Goal: Information Seeking & Learning: Learn about a topic

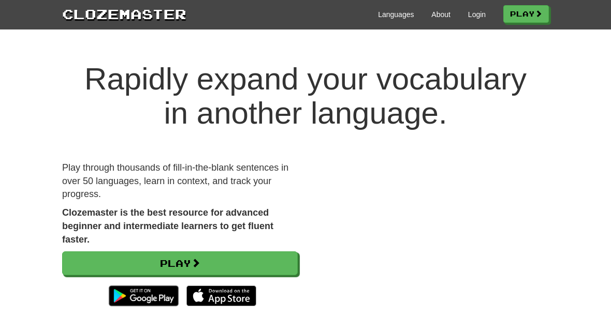
click at [468, 19] on link "Login" at bounding box center [477, 14] width 18 height 10
click at [521, 22] on link "Play" at bounding box center [526, 14] width 46 height 18
click at [475, 17] on link "Login" at bounding box center [477, 14] width 18 height 10
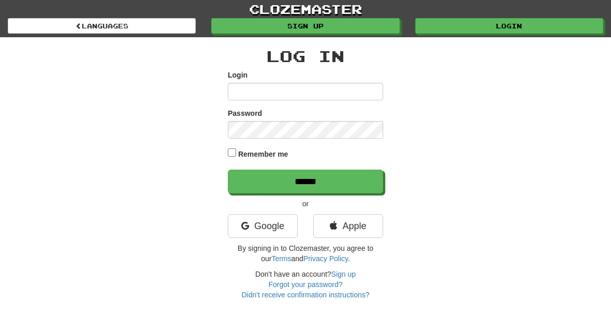
click at [342, 92] on input "Login" at bounding box center [305, 92] width 155 height 18
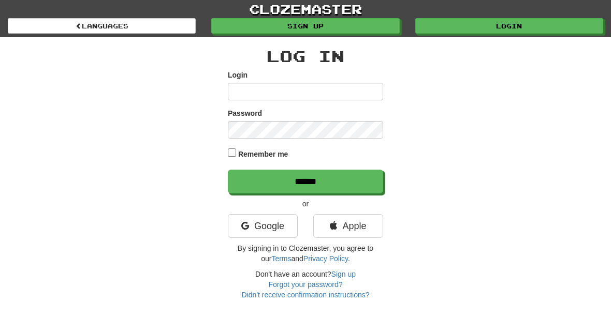
click at [442, 82] on div "Log In Login Password Remember me ****** or Google Apple By signing in to Cloze…" at bounding box center [305, 168] width 502 height 263
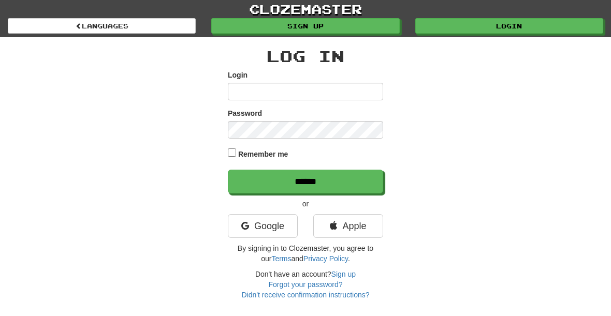
click at [282, 229] on link "Google" at bounding box center [263, 226] width 70 height 24
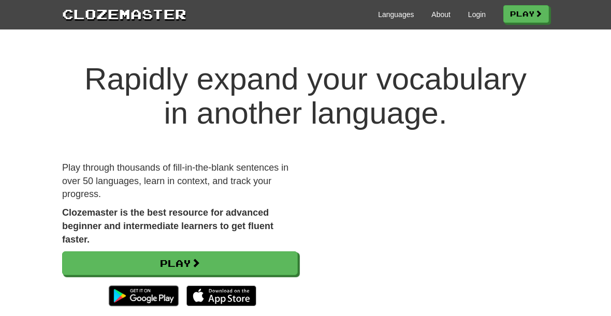
click at [404, 16] on link "Languages" at bounding box center [396, 14] width 36 height 10
click at [522, 7] on link "Play" at bounding box center [526, 14] width 46 height 18
click at [160, 257] on link "Play" at bounding box center [180, 264] width 236 height 24
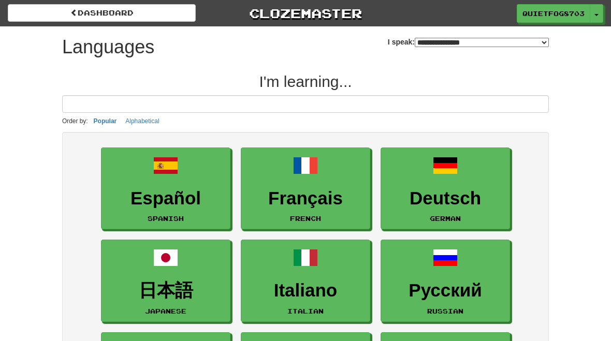
select select "*******"
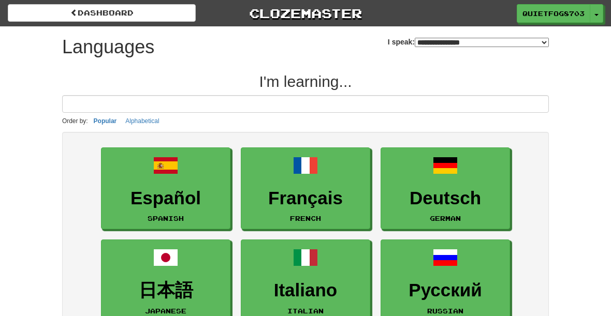
click at [525, 41] on select "**********" at bounding box center [482, 42] width 134 height 9
click at [541, 43] on select "**********" at bounding box center [482, 42] width 134 height 9
click at [545, 41] on select "**********" at bounding box center [482, 42] width 134 height 9
click at [436, 38] on select "**********" at bounding box center [482, 42] width 134 height 9
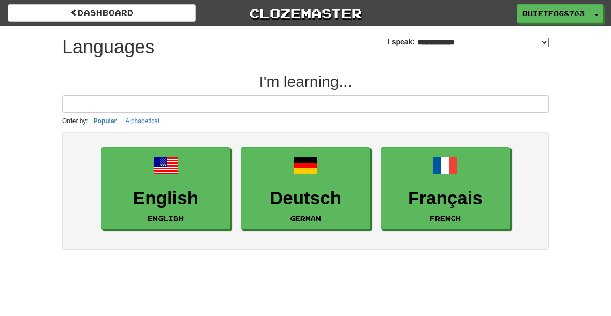
click at [532, 42] on select "**********" at bounding box center [482, 42] width 134 height 9
select select "*******"
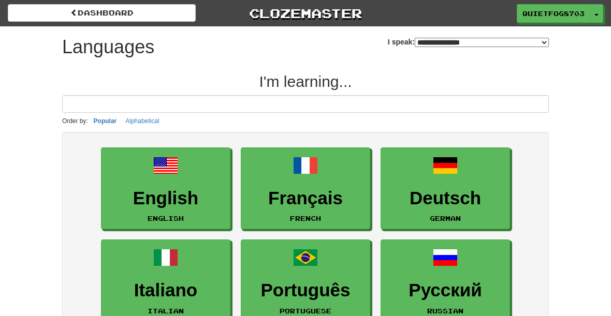
click at [179, 170] on link "English English" at bounding box center [165, 189] width 129 height 82
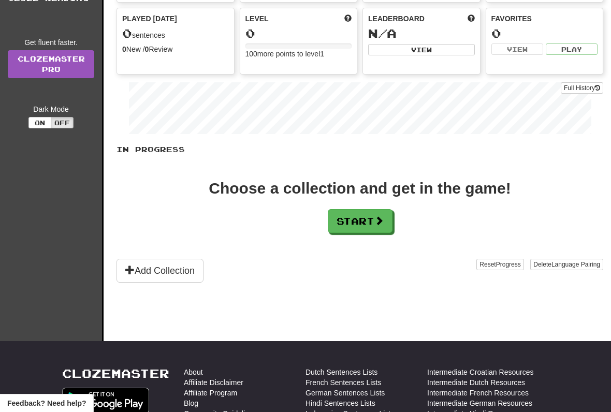
scroll to position [96, 0]
click at [372, 220] on button "Start" at bounding box center [360, 222] width 65 height 24
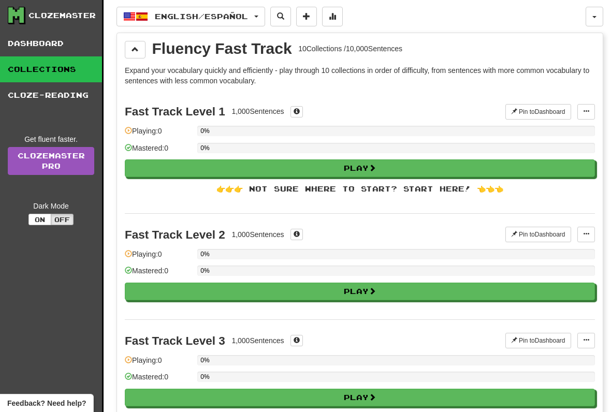
click at [384, 172] on button "Play" at bounding box center [360, 168] width 470 height 18
select select "**"
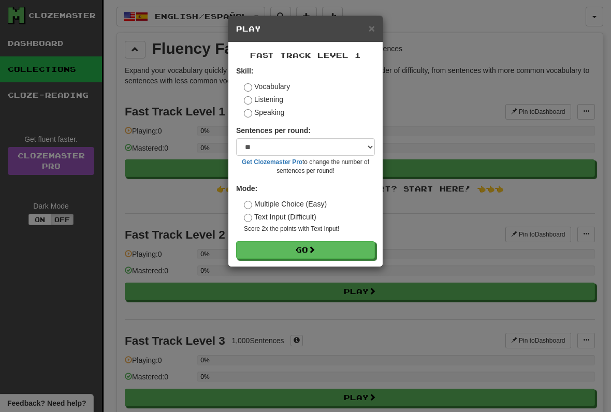
click at [344, 249] on button "Go" at bounding box center [305, 250] width 139 height 18
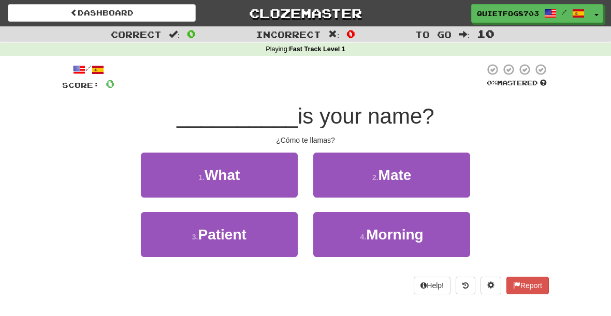
click at [259, 169] on button "1 . What" at bounding box center [219, 175] width 157 height 45
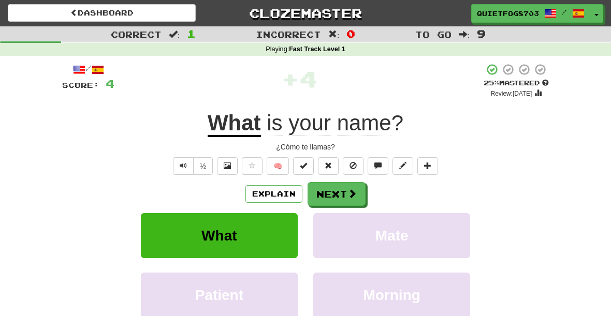
click at [350, 191] on span at bounding box center [351, 193] width 9 height 9
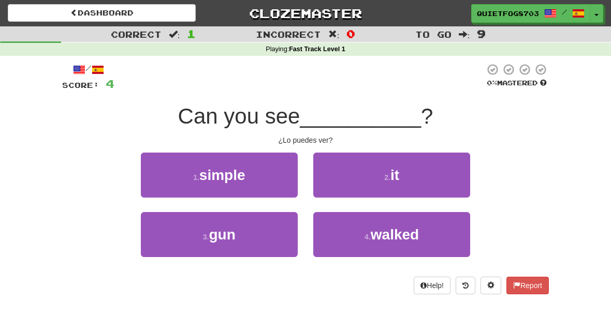
click at [404, 179] on button "2 . it" at bounding box center [391, 175] width 157 height 45
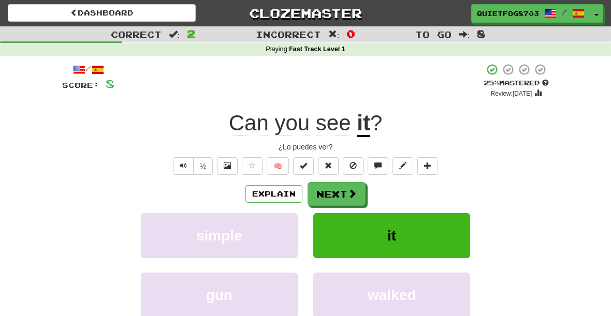
click at [349, 195] on span at bounding box center [351, 193] width 9 height 9
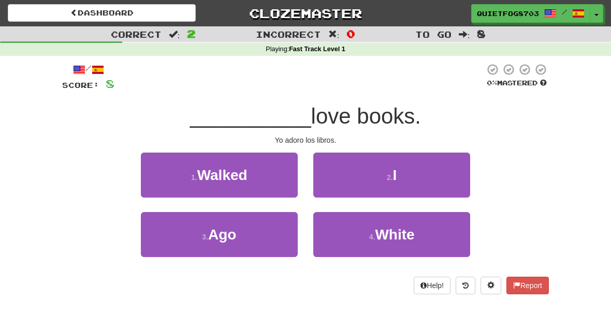
click at [427, 174] on button "2 . I" at bounding box center [391, 175] width 157 height 45
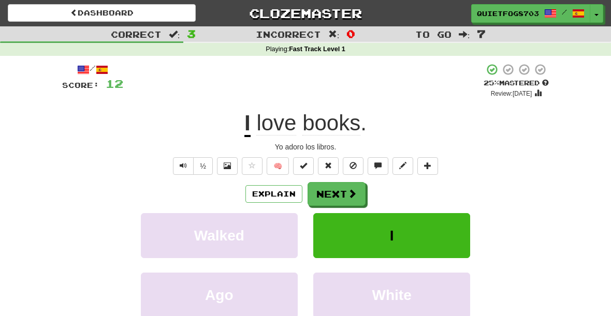
click at [352, 191] on span at bounding box center [351, 193] width 9 height 9
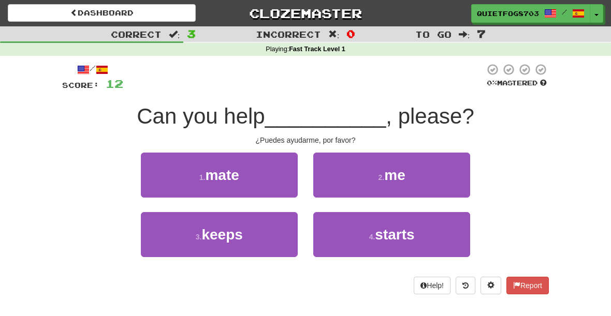
click at [373, 237] on small "4 ." at bounding box center [372, 237] width 6 height 8
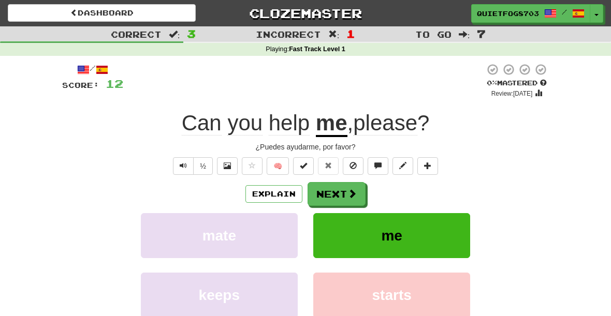
click at [348, 185] on button "Next" at bounding box center [337, 194] width 58 height 24
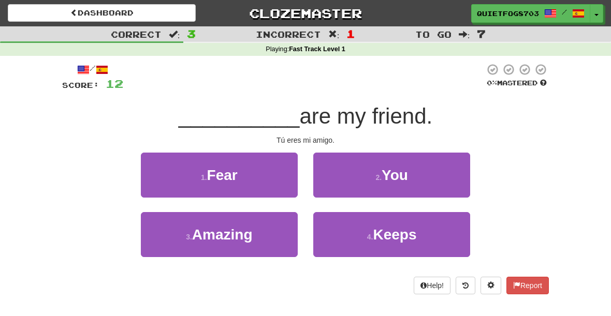
click at [399, 168] on span "You" at bounding box center [395, 175] width 26 height 16
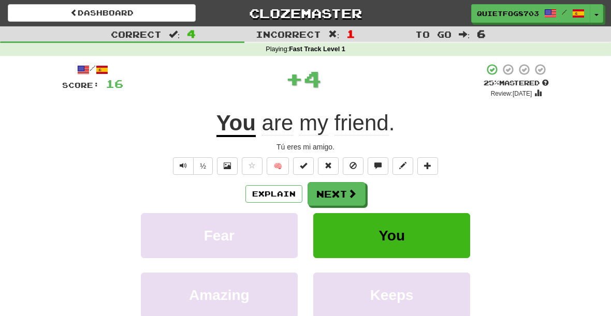
click at [346, 187] on button "Next" at bounding box center [337, 194] width 58 height 24
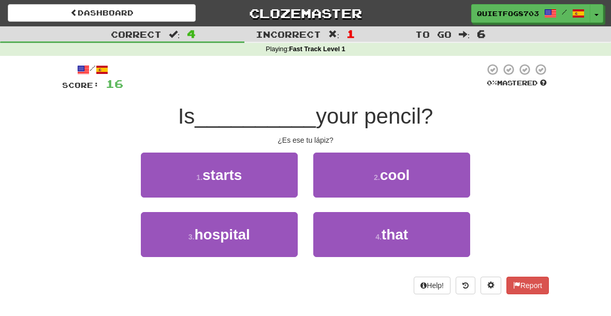
click at [361, 187] on button "2 . cool" at bounding box center [391, 175] width 157 height 45
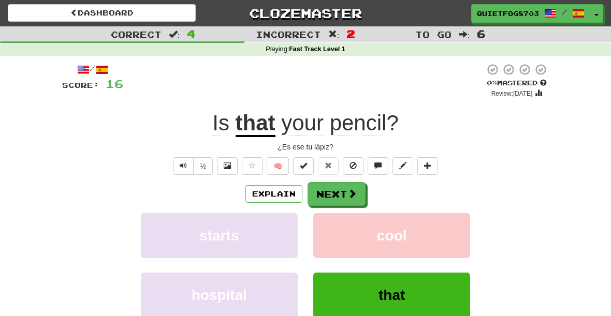
click at [356, 192] on span at bounding box center [351, 193] width 9 height 9
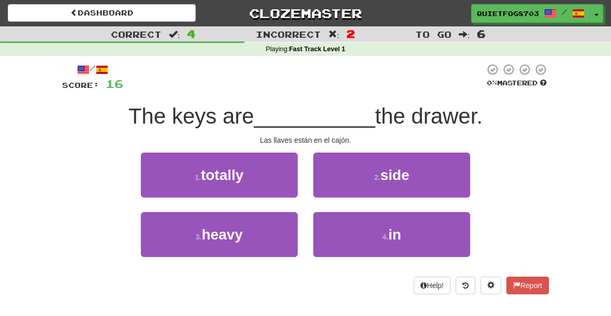
click at [386, 219] on button "4 . in" at bounding box center [391, 234] width 157 height 45
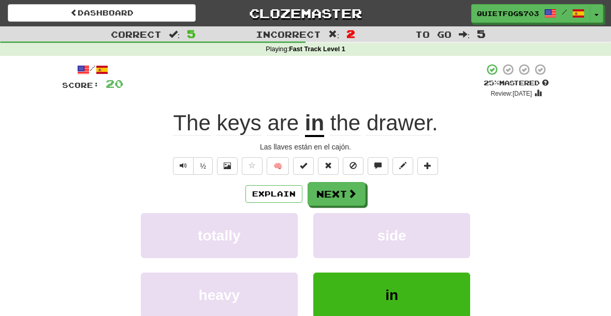
click at [314, 214] on button "side" at bounding box center [391, 235] width 157 height 45
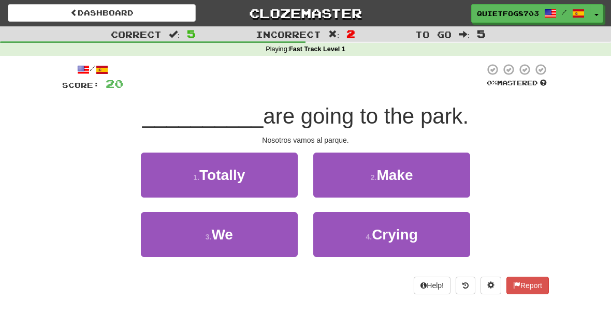
click at [341, 189] on button "2 . Make" at bounding box center [391, 175] width 157 height 45
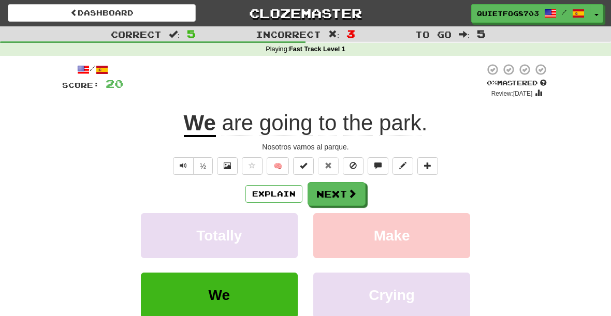
click at [270, 193] on button "Explain" at bounding box center [273, 194] width 57 height 18
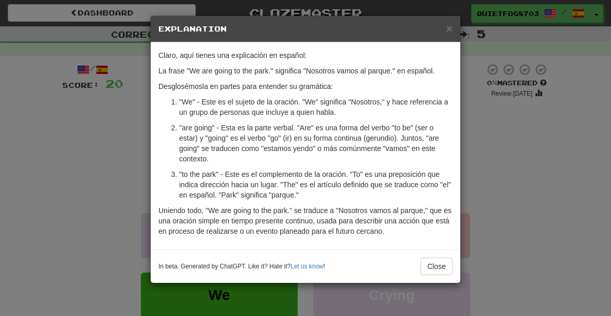
click at [454, 24] on div "× Explanation" at bounding box center [306, 29] width 310 height 26
click at [449, 30] on span "×" at bounding box center [449, 28] width 6 height 12
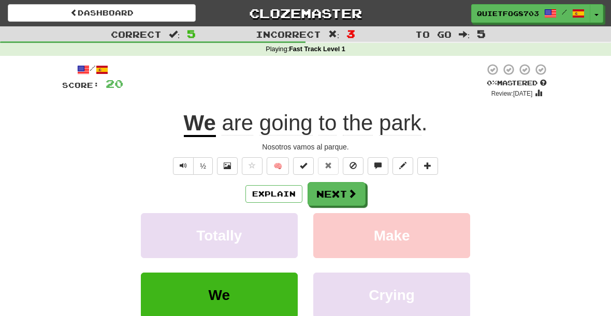
click at [332, 191] on button "Next" at bounding box center [337, 194] width 58 height 24
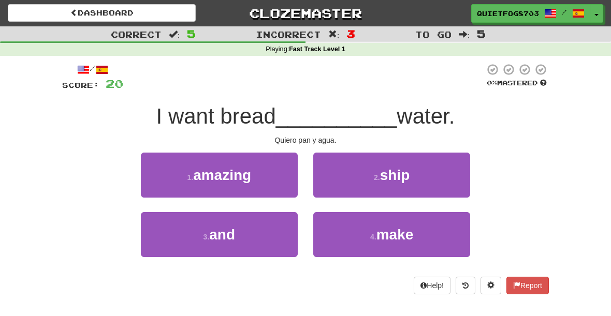
click at [231, 231] on span "and" at bounding box center [222, 235] width 26 height 16
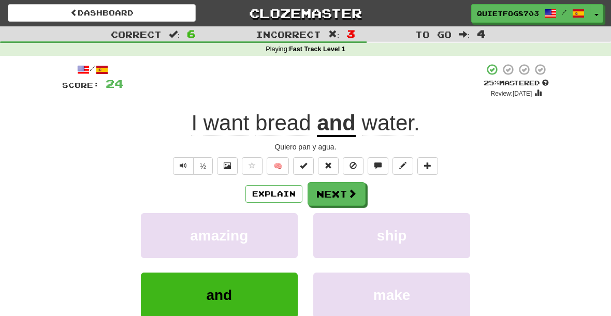
click at [335, 196] on button "Next" at bounding box center [337, 194] width 58 height 24
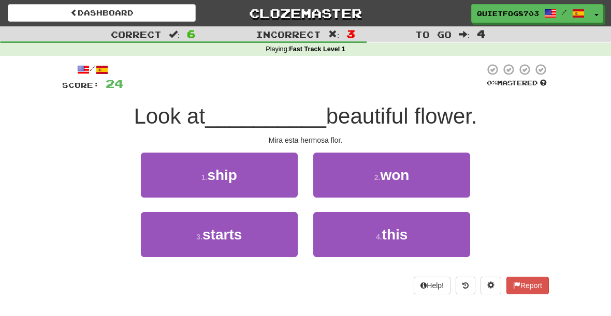
click at [227, 237] on span "starts" at bounding box center [221, 235] width 39 height 16
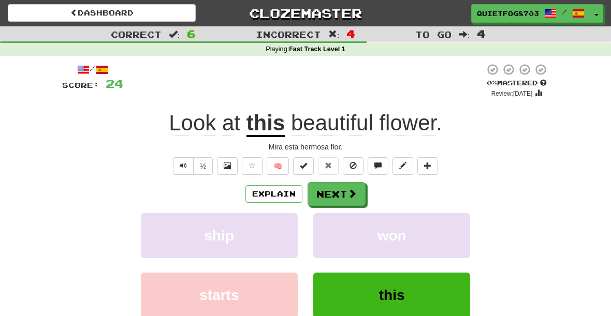
click at [336, 195] on button "Next" at bounding box center [337, 194] width 58 height 24
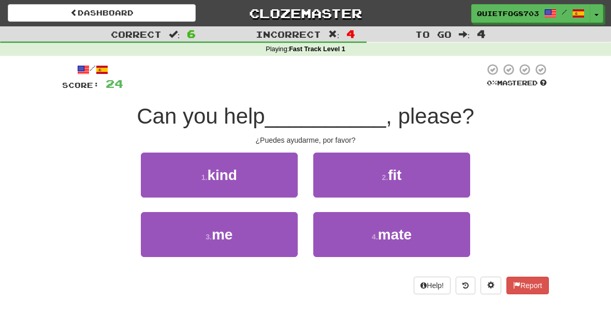
click at [237, 254] on button "3 . me" at bounding box center [219, 234] width 157 height 45
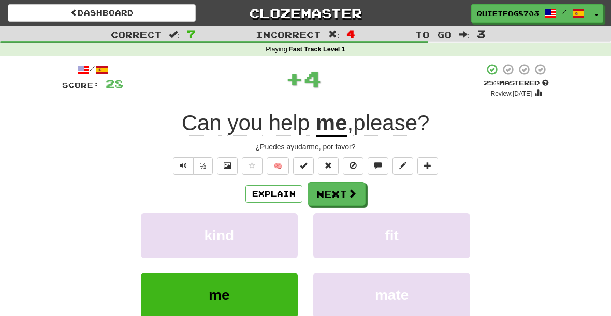
click at [356, 193] on button "Next" at bounding box center [337, 194] width 58 height 24
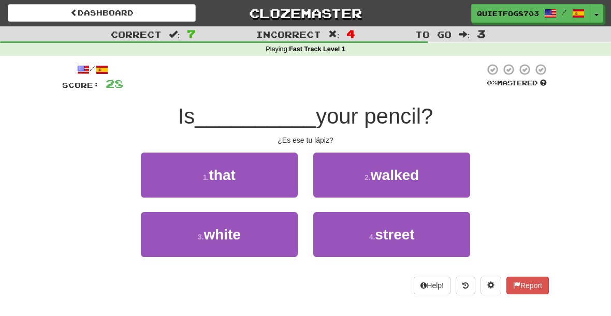
click at [262, 168] on button "1 . that" at bounding box center [219, 175] width 157 height 45
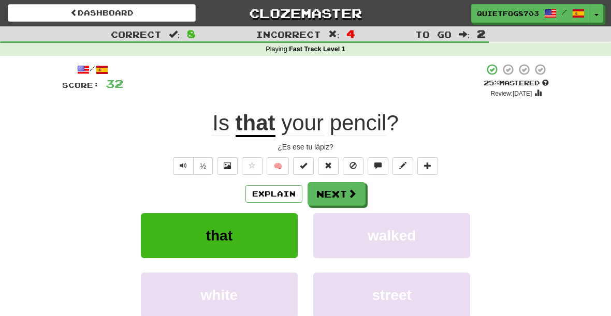
click at [351, 197] on span at bounding box center [351, 193] width 9 height 9
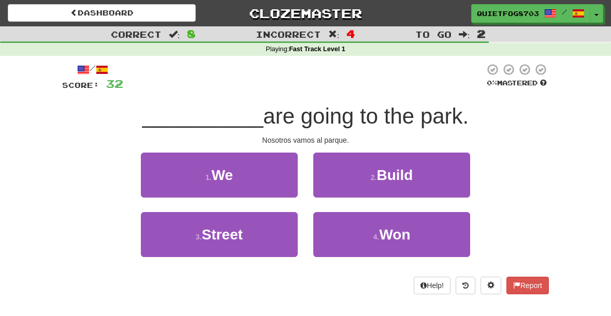
click at [252, 180] on button "1 . We" at bounding box center [219, 175] width 157 height 45
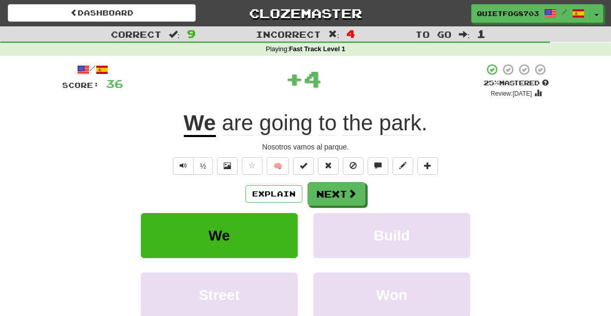
click at [336, 190] on button "Next" at bounding box center [337, 194] width 58 height 24
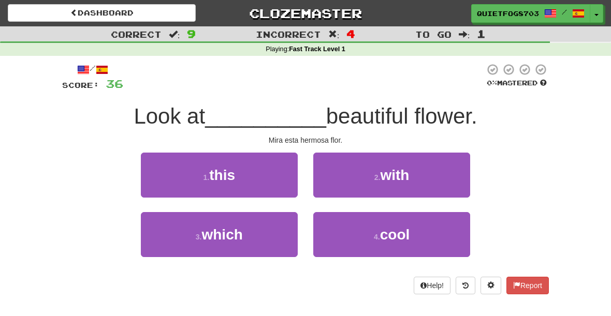
click at [264, 178] on button "1 . this" at bounding box center [219, 175] width 157 height 45
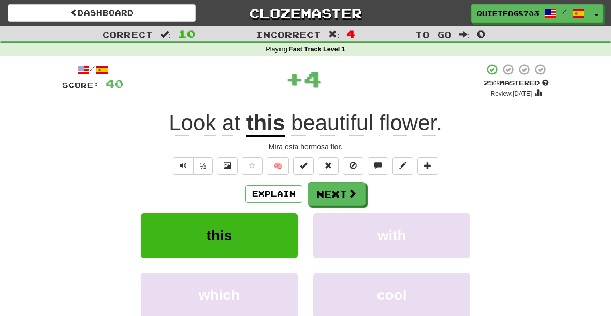
click at [336, 194] on button "Next" at bounding box center [337, 194] width 58 height 24
